Goal: Task Accomplishment & Management: Manage account settings

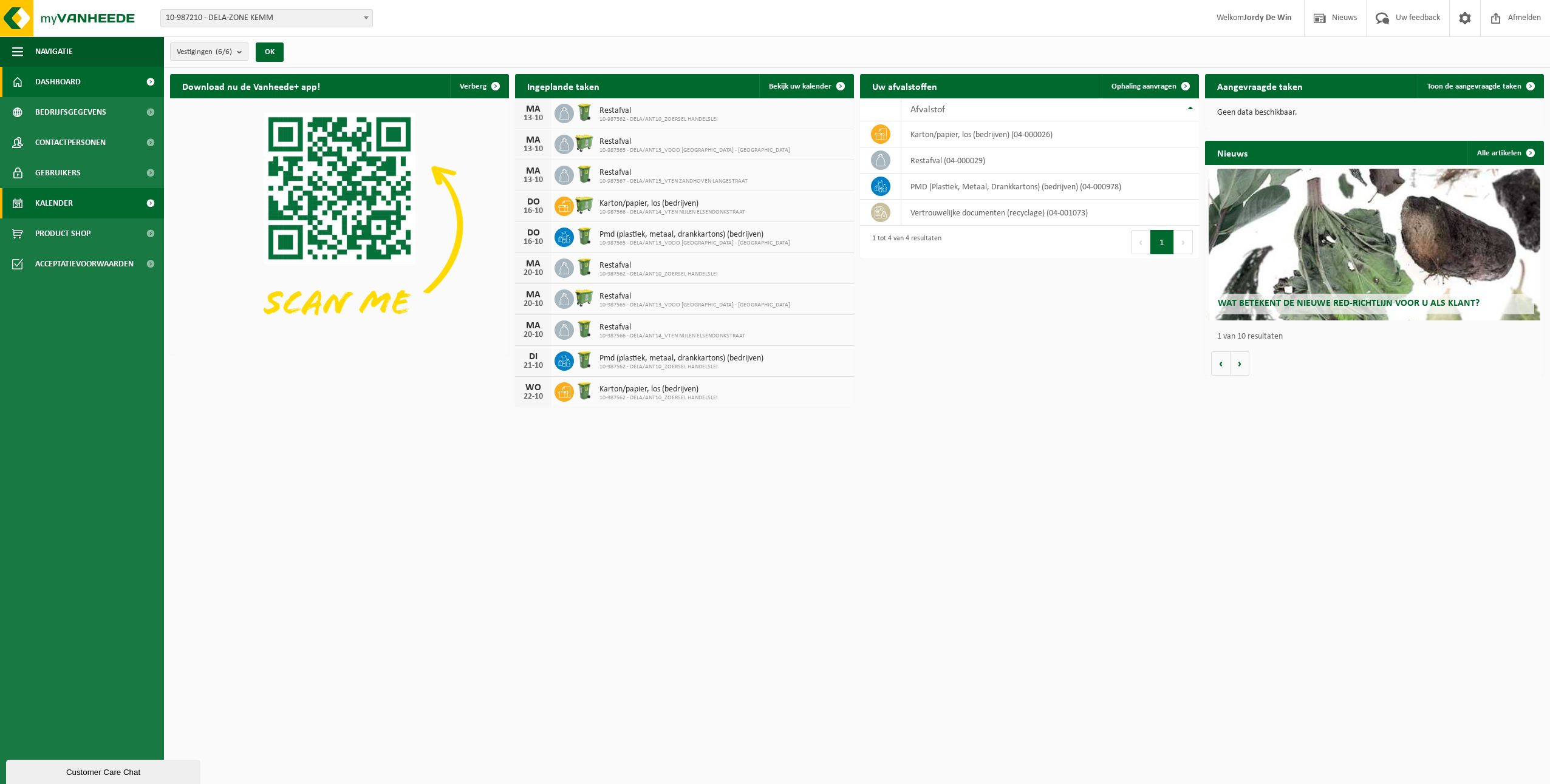
click at [73, 208] on link "Kalender" at bounding box center [82, 203] width 164 height 31
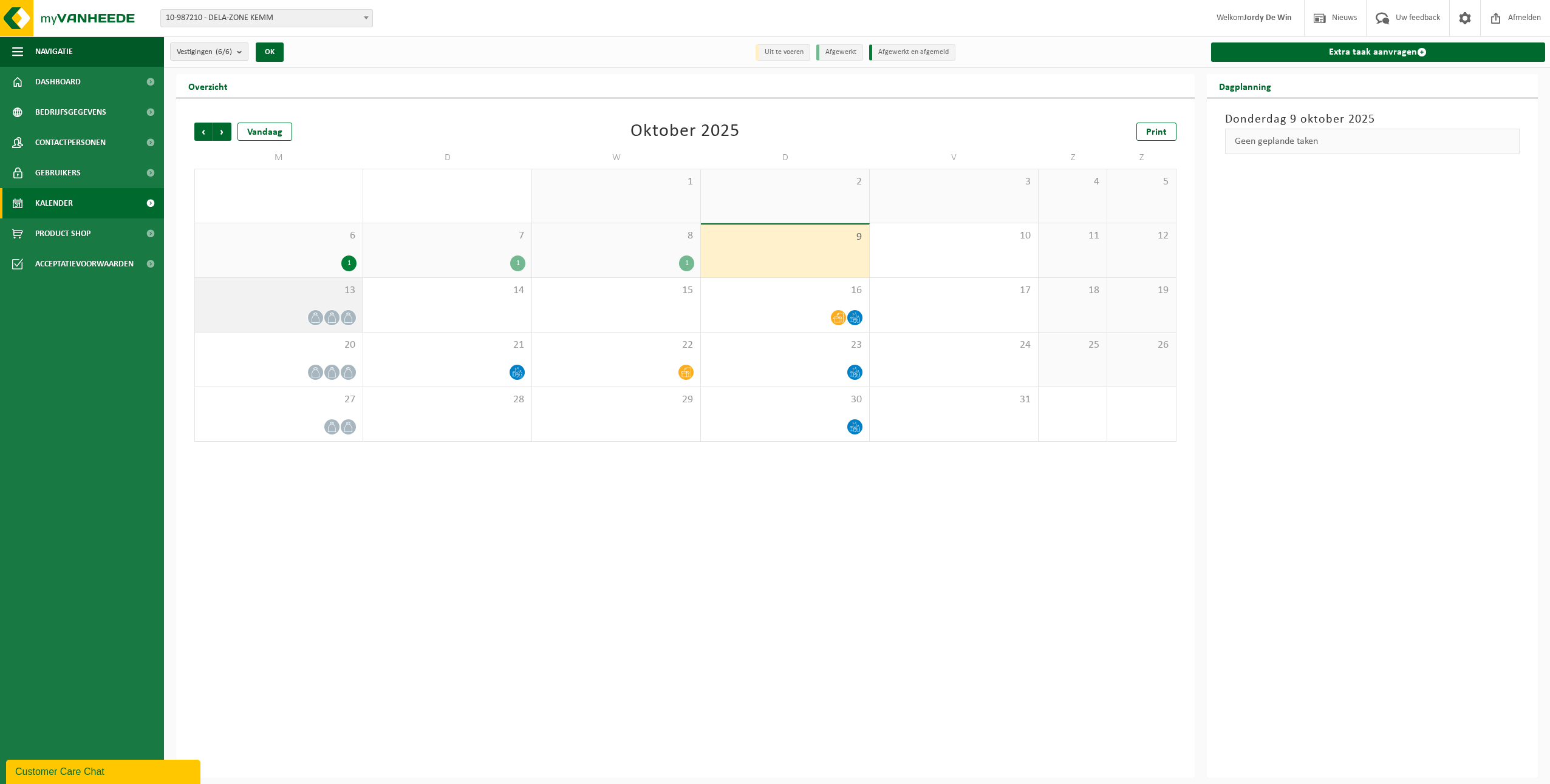
click at [305, 296] on span "13" at bounding box center [278, 290] width 155 height 13
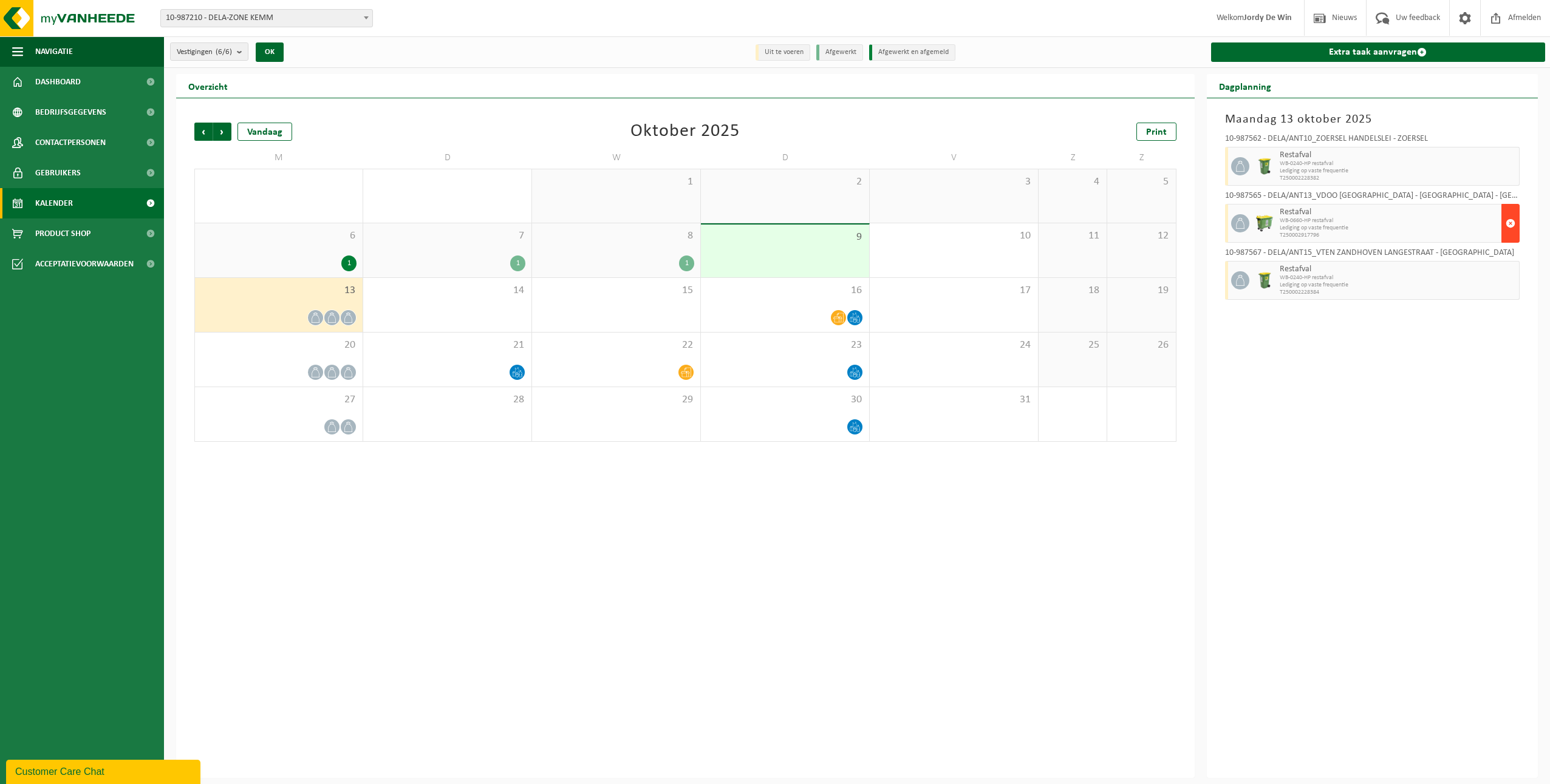
click at [1513, 227] on span "button" at bounding box center [1510, 224] width 9 height 24
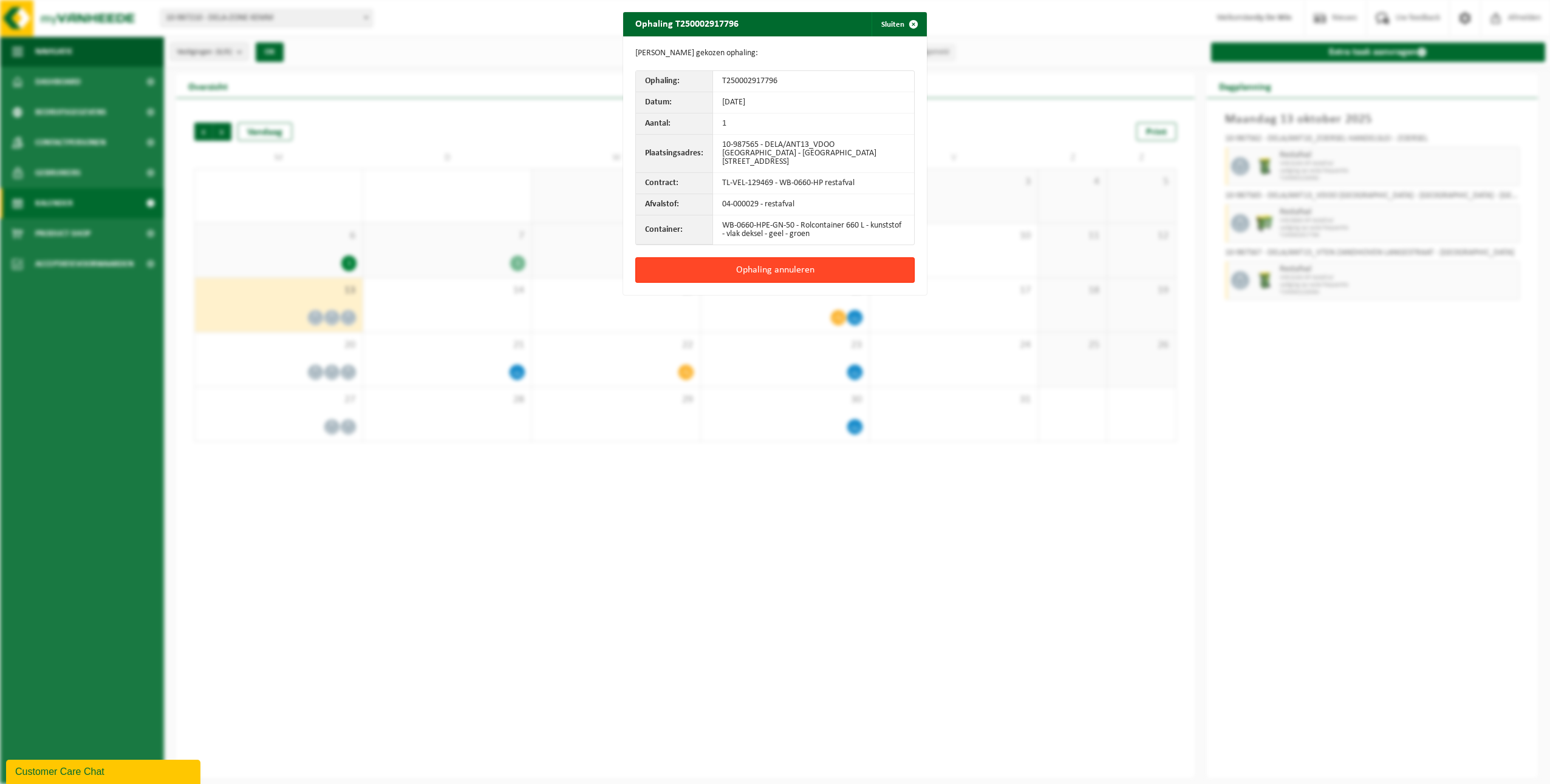
click at [776, 266] on button "Ophaling annuleren" at bounding box center [774, 269] width 279 height 25
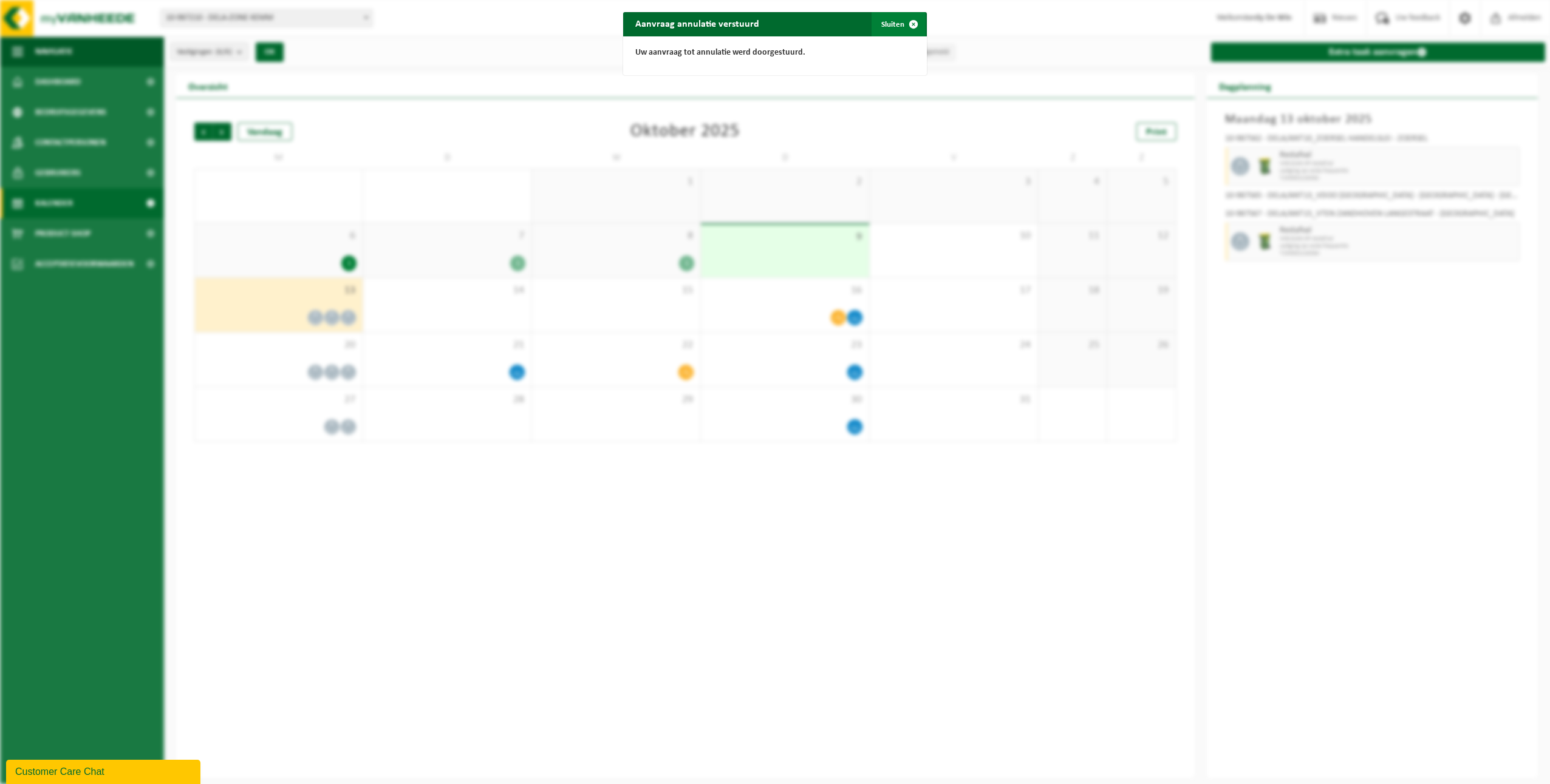
click at [913, 22] on span "button" at bounding box center [913, 24] width 24 height 24
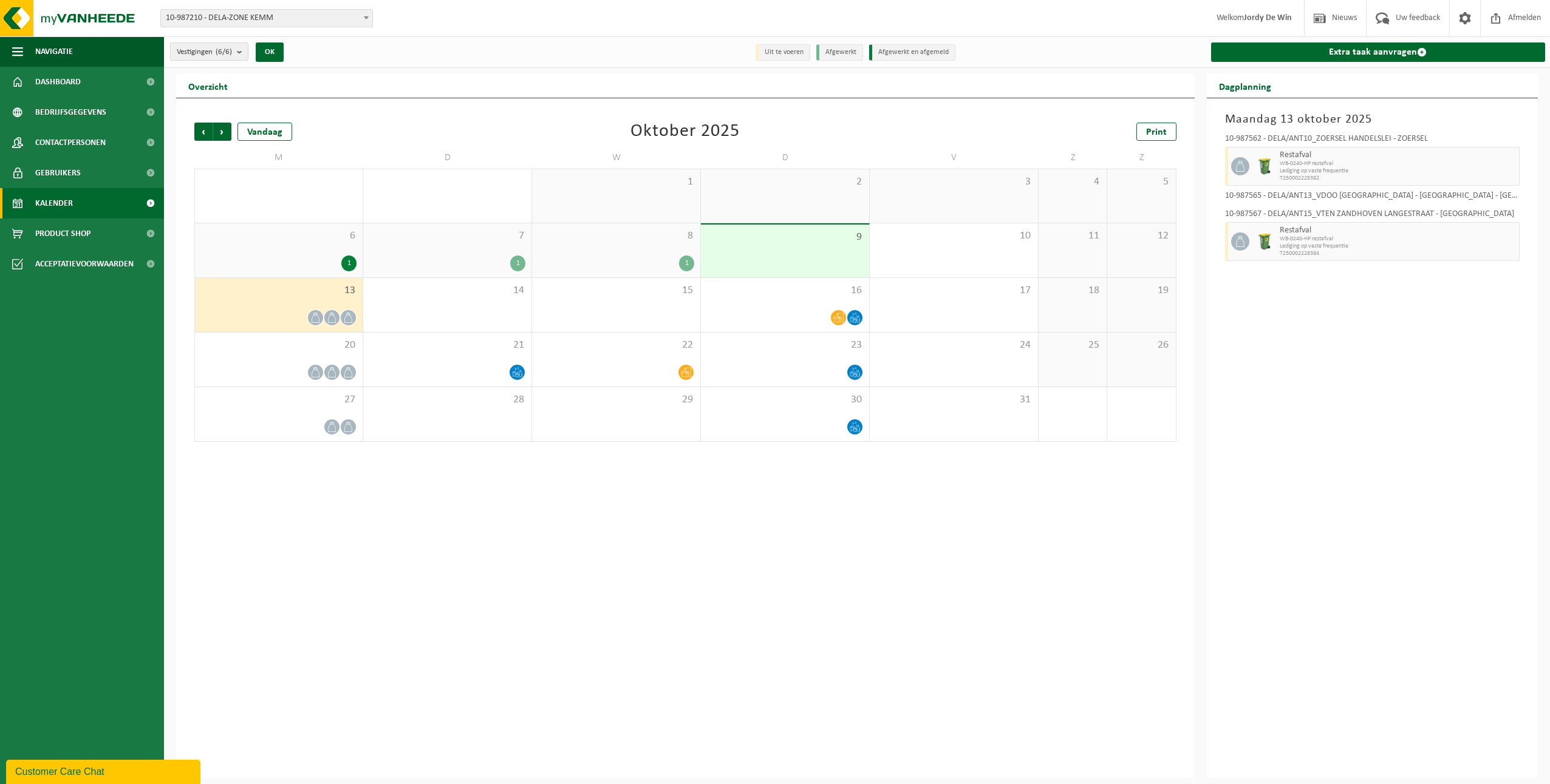
click at [297, 238] on span "6" at bounding box center [278, 236] width 155 height 13
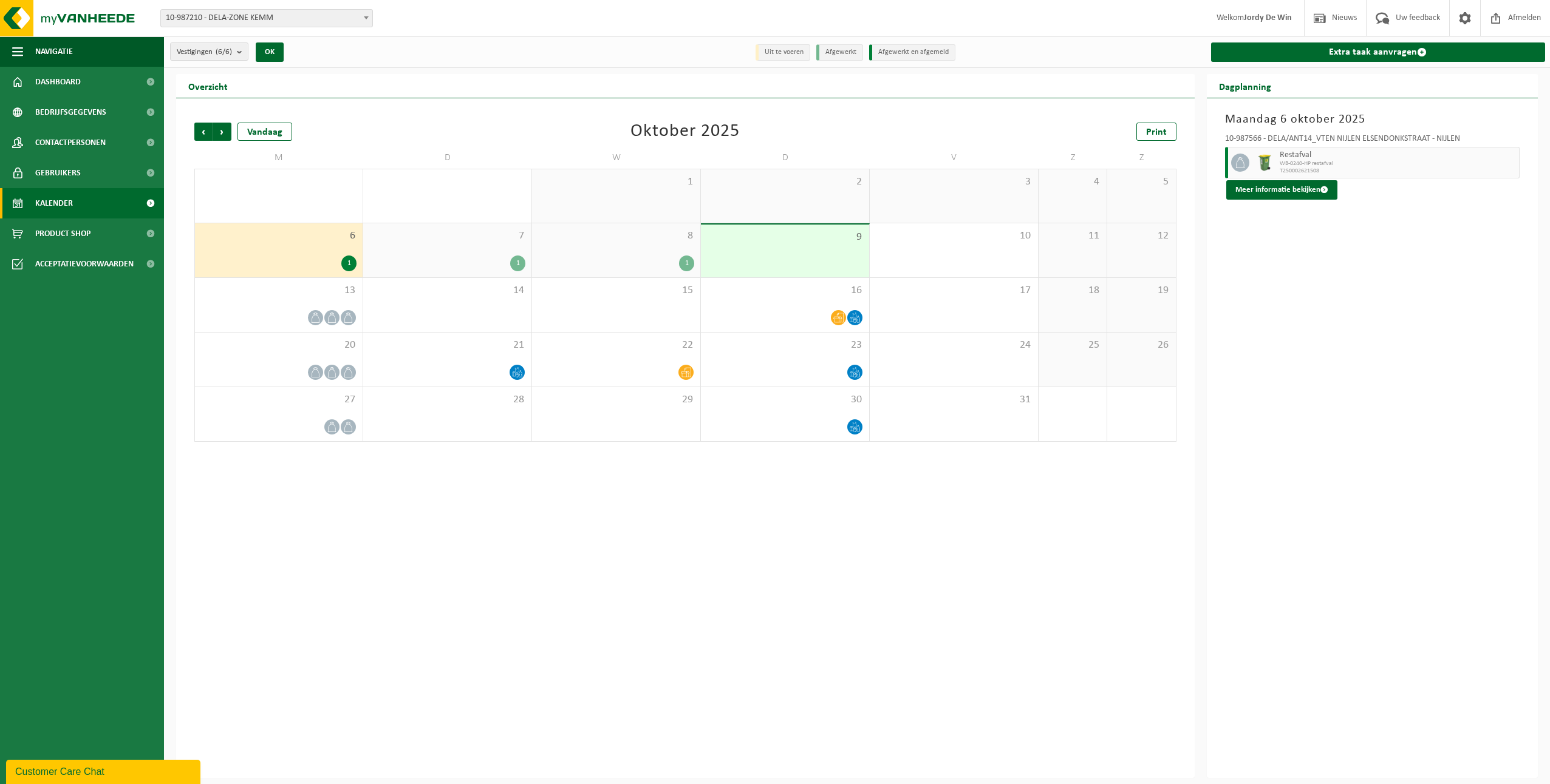
click at [459, 253] on div "7 1" at bounding box center [446, 251] width 168 height 54
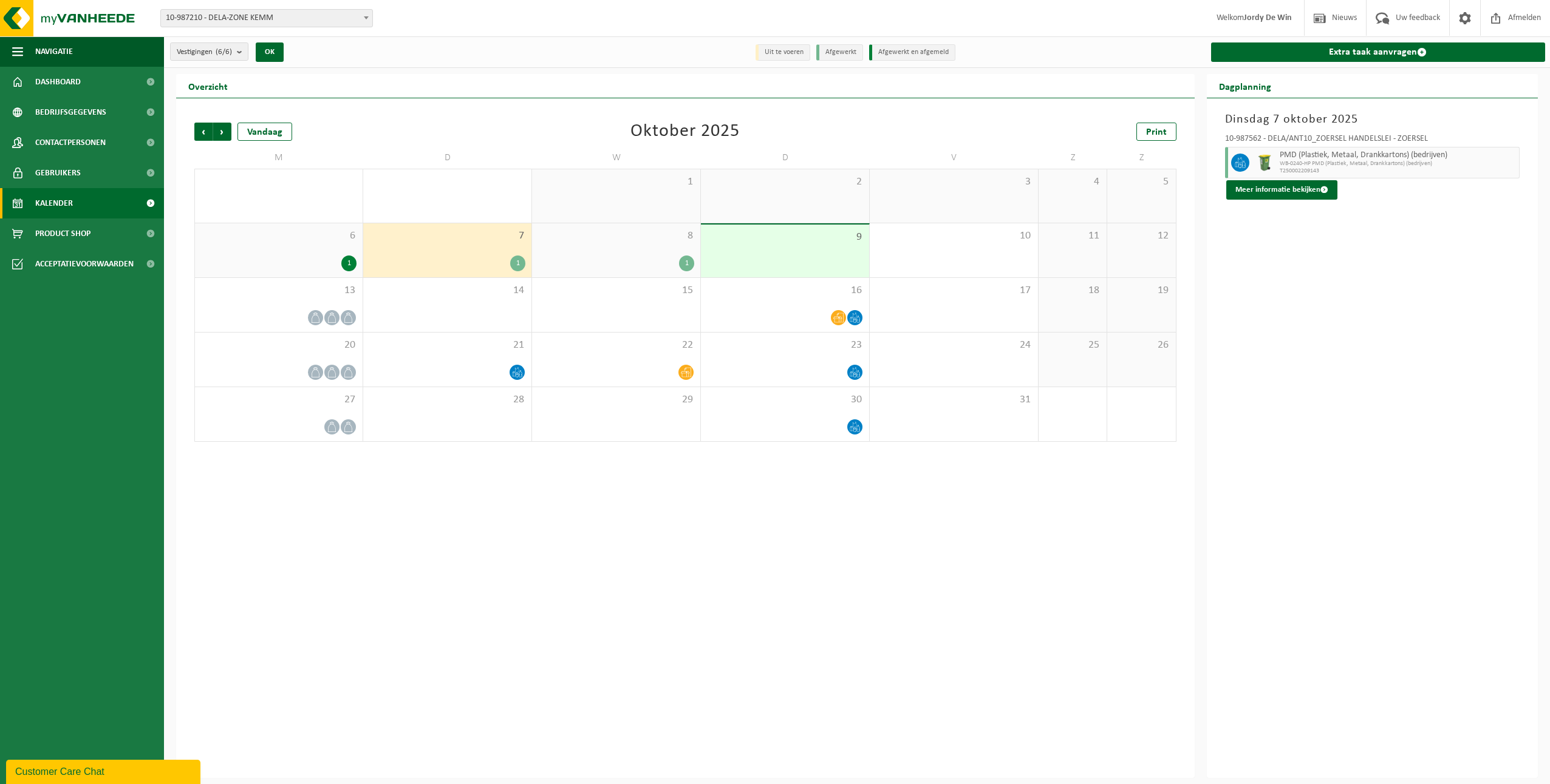
click at [630, 251] on div "8 1" at bounding box center [615, 251] width 168 height 54
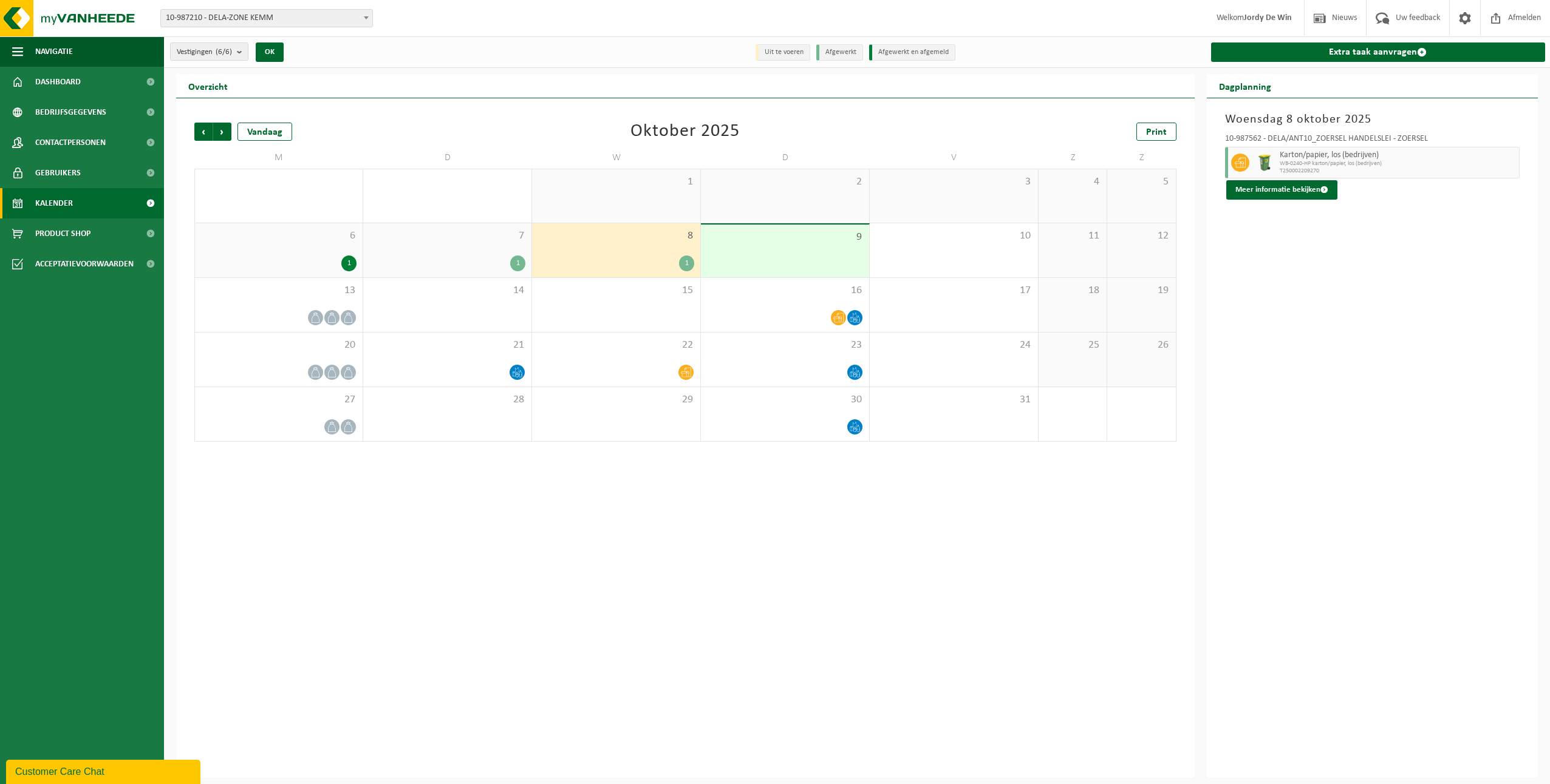
click at [308, 238] on span "6" at bounding box center [278, 236] width 155 height 13
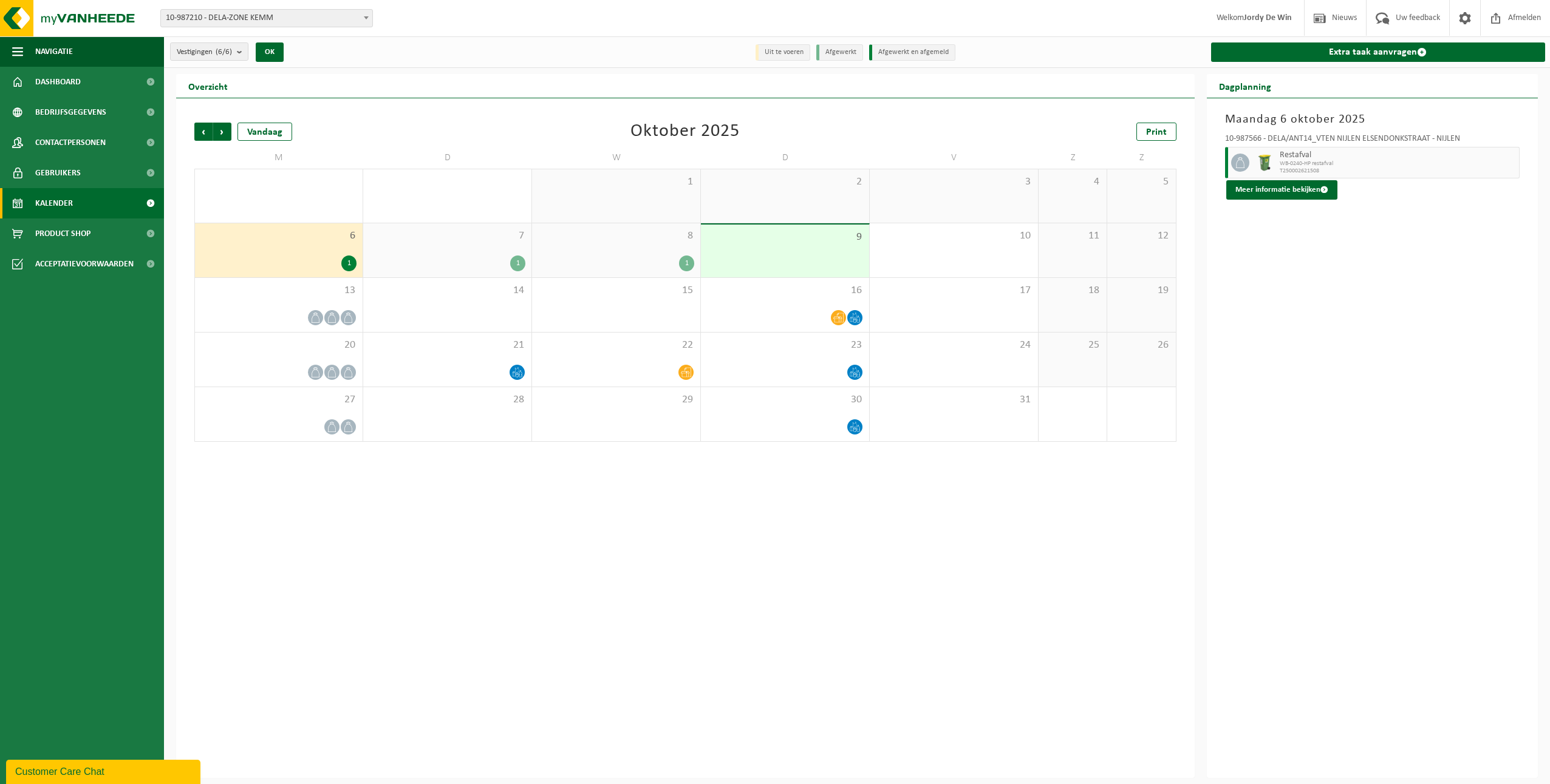
click at [516, 250] on div "7 1" at bounding box center [446, 251] width 168 height 54
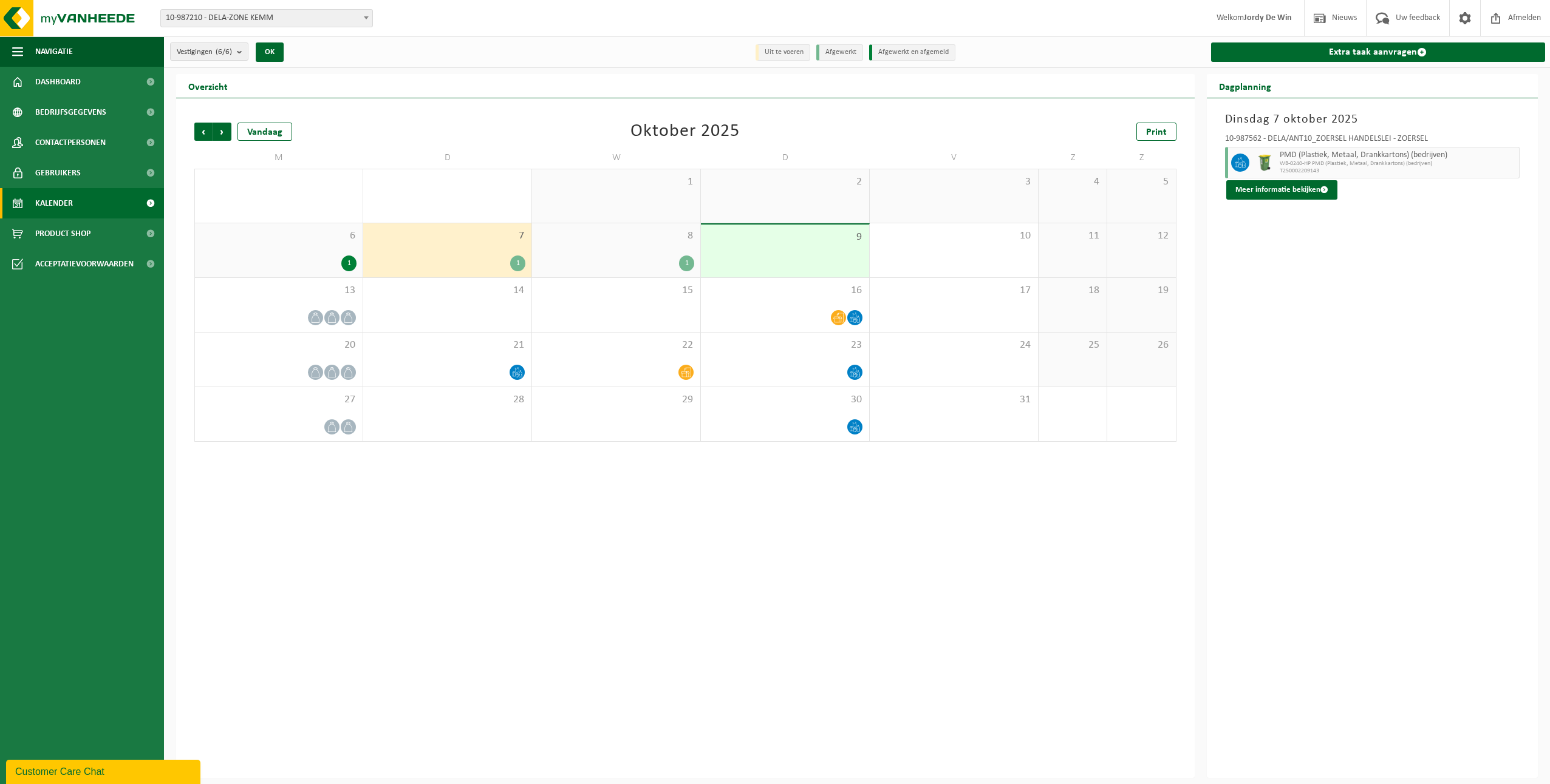
click at [602, 249] on div "8 1" at bounding box center [615, 251] width 168 height 54
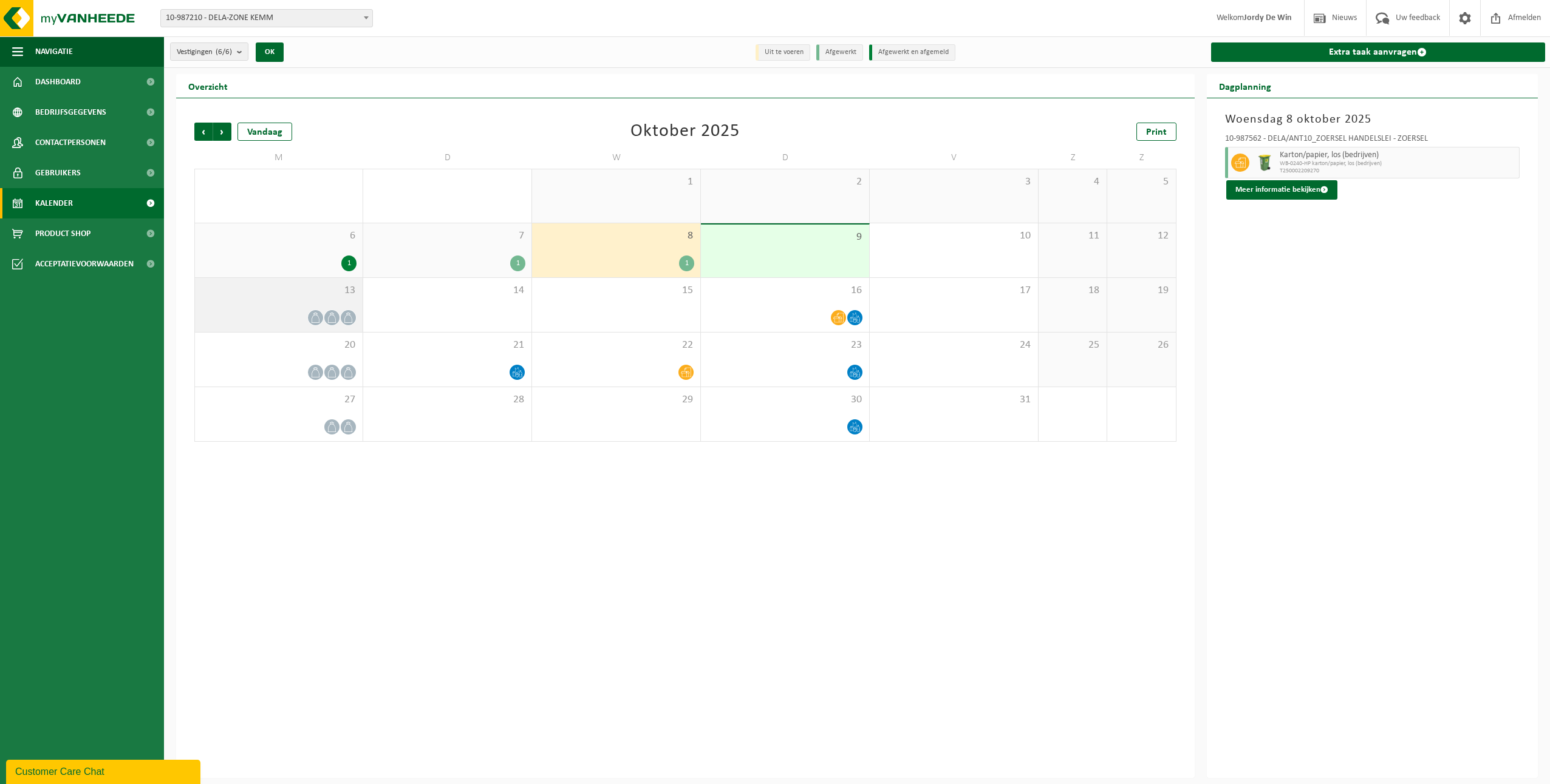
click at [336, 300] on div "13" at bounding box center [278, 305] width 168 height 54
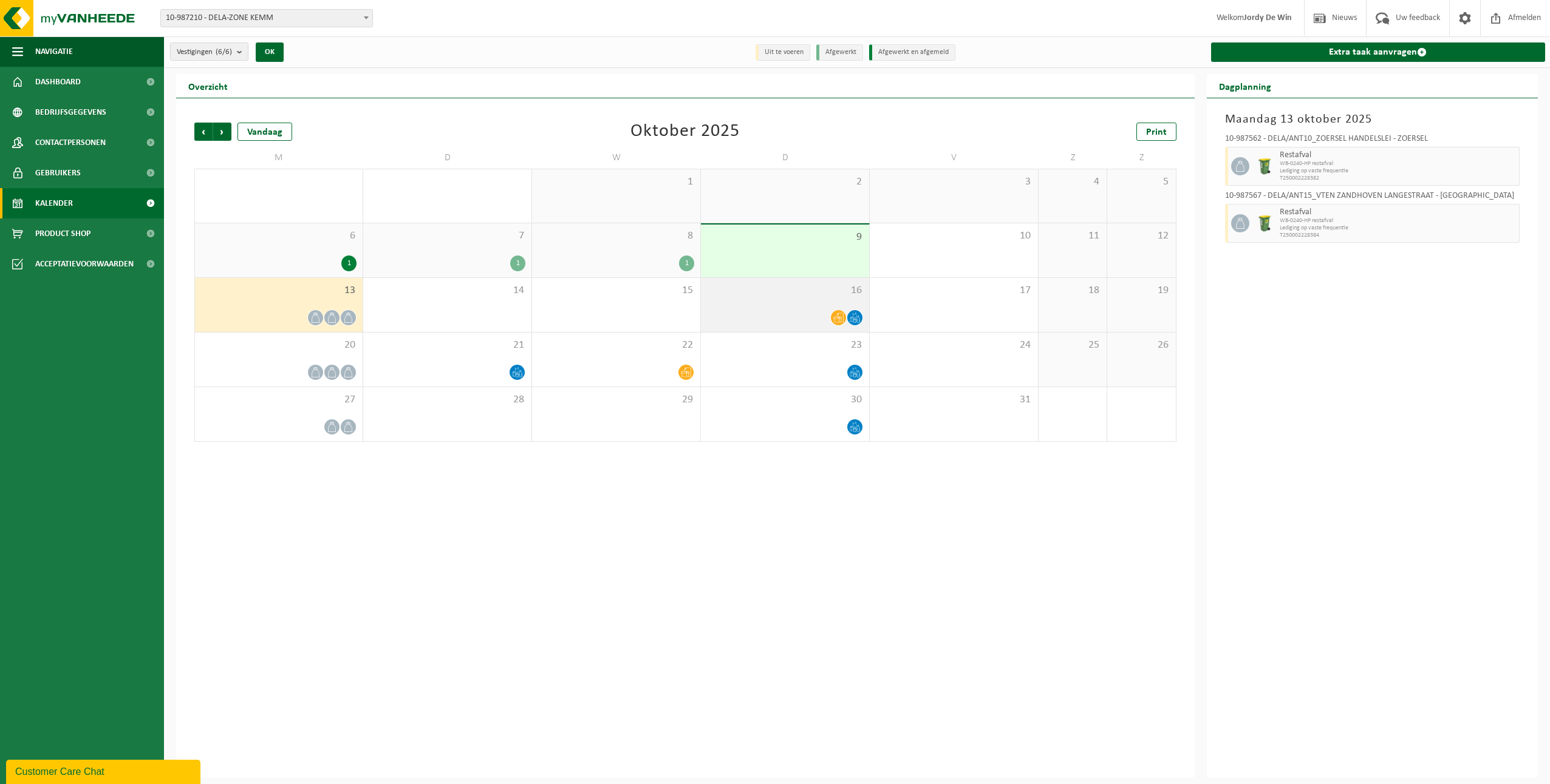
click at [782, 302] on div "16" at bounding box center [784, 305] width 168 height 54
